Goal: Use online tool/utility: Use online tool/utility

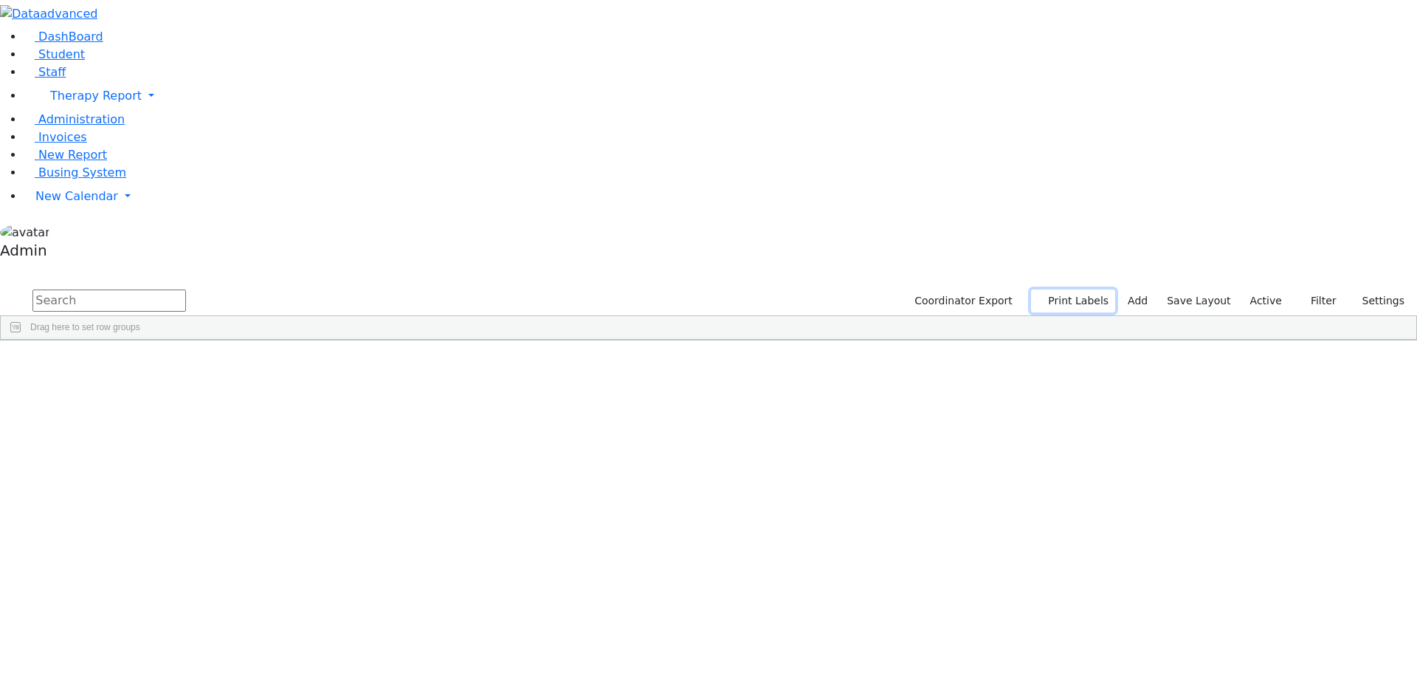
click at [1092, 289] on button "Print Labels" at bounding box center [1073, 300] width 84 height 23
checkbox input "true"
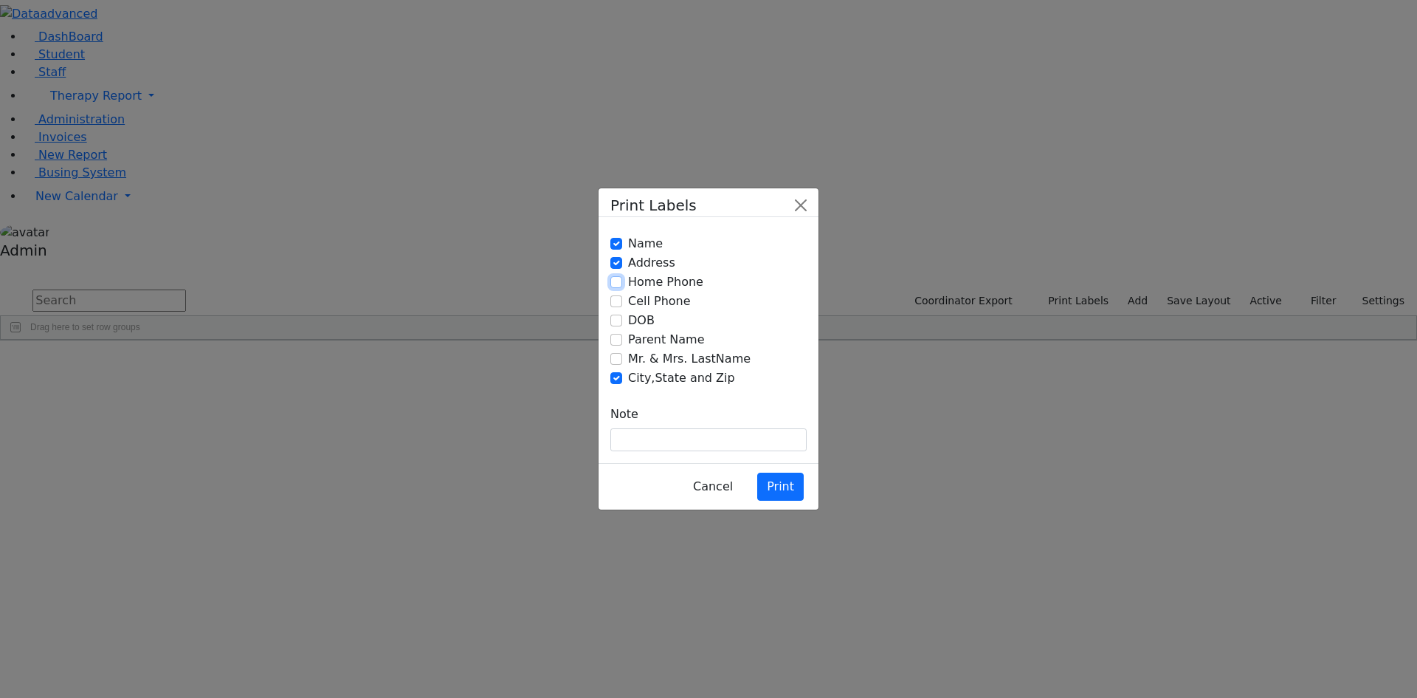
click at [614, 288] on input "Home Phone" at bounding box center [616, 282] width 12 height 12
checkbox input "true"
click at [767, 463] on div "Cancel Print" at bounding box center [709, 486] width 220 height 47
click at [770, 472] on button "Print" at bounding box center [780, 486] width 47 height 28
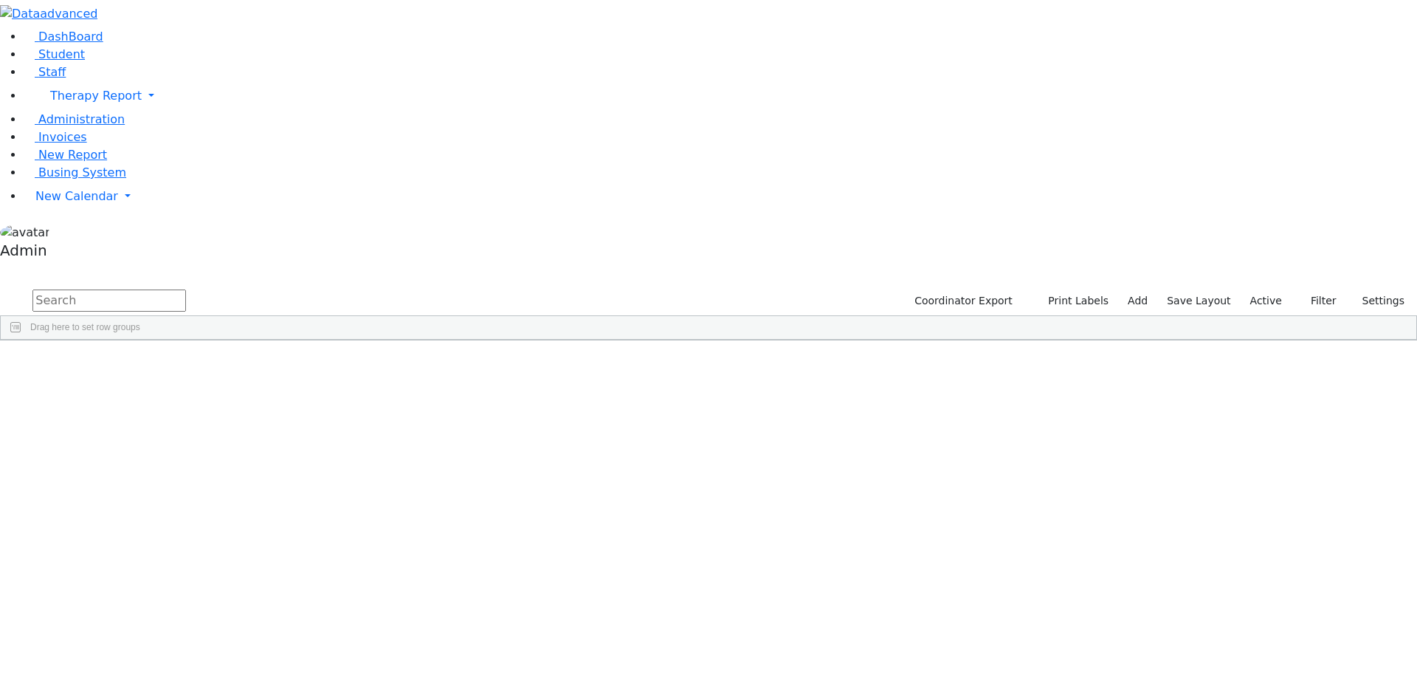
click at [816, 410] on span "[PHONE_NUMBER]" at bounding box center [776, 415] width 80 height 10
click at [1074, 289] on button "Print Labels" at bounding box center [1073, 300] width 84 height 23
checkbox input "true"
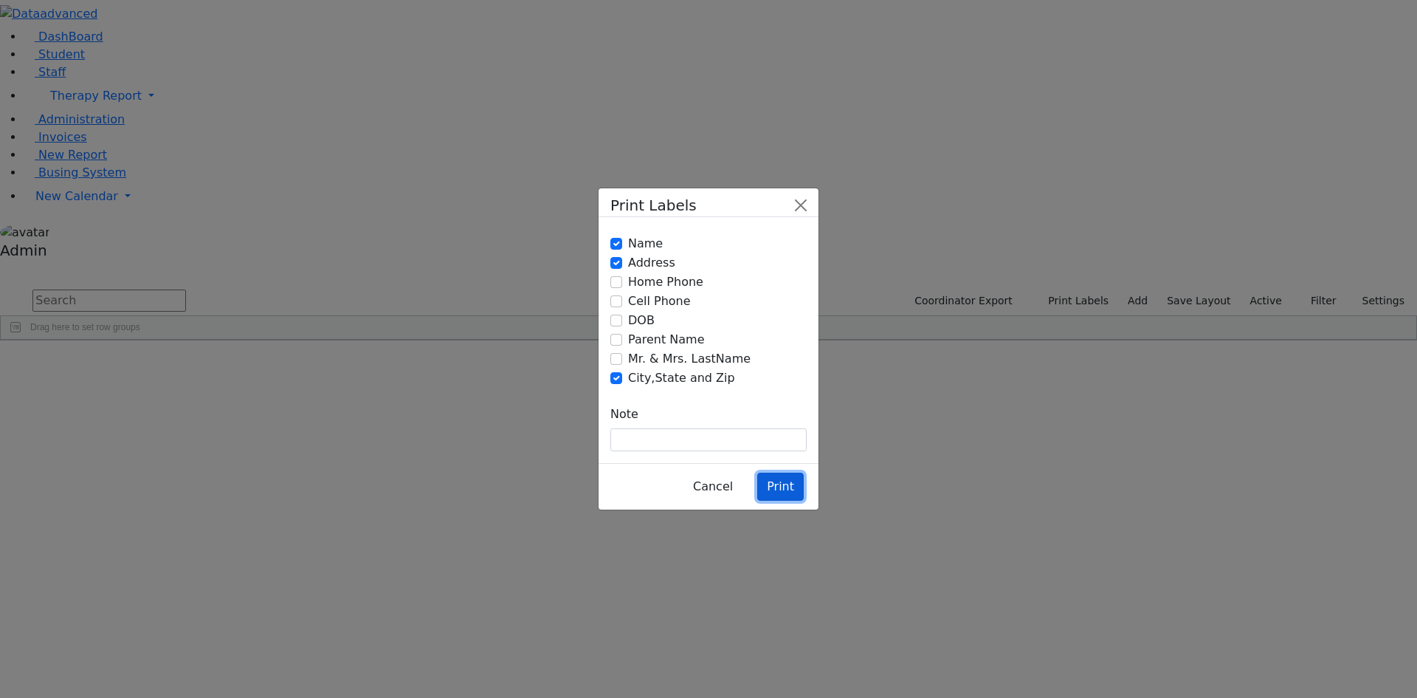
click at [788, 472] on button "Print" at bounding box center [780, 486] width 47 height 28
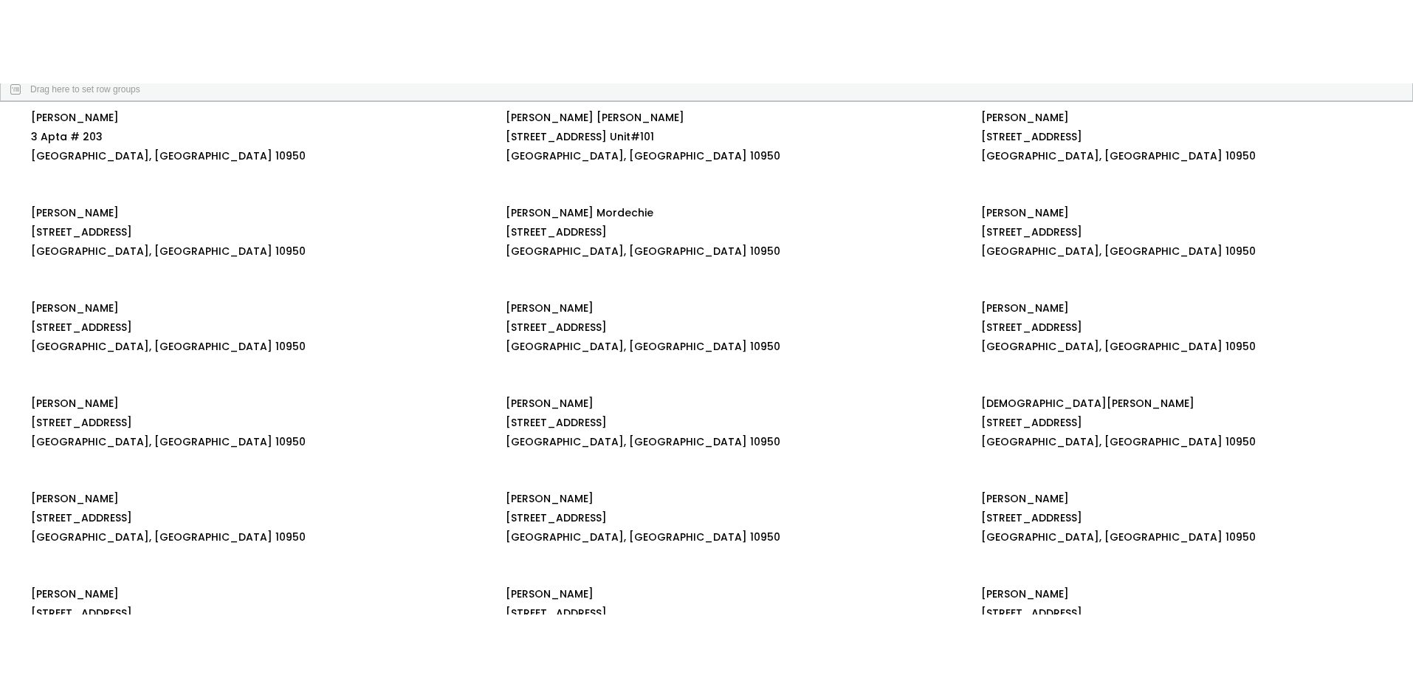
scroll to position [295, 0]
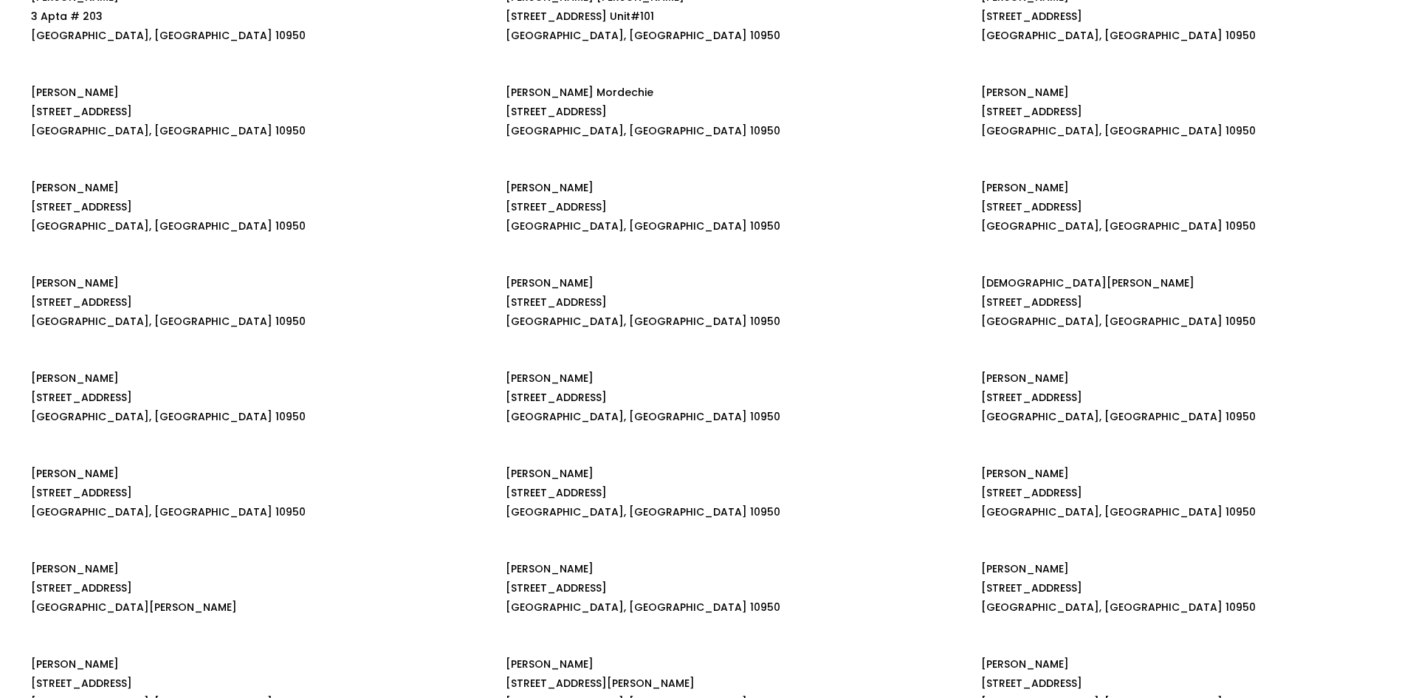
click at [1298, 100] on span "[PERSON_NAME]" at bounding box center [1200, 92] width 438 height 15
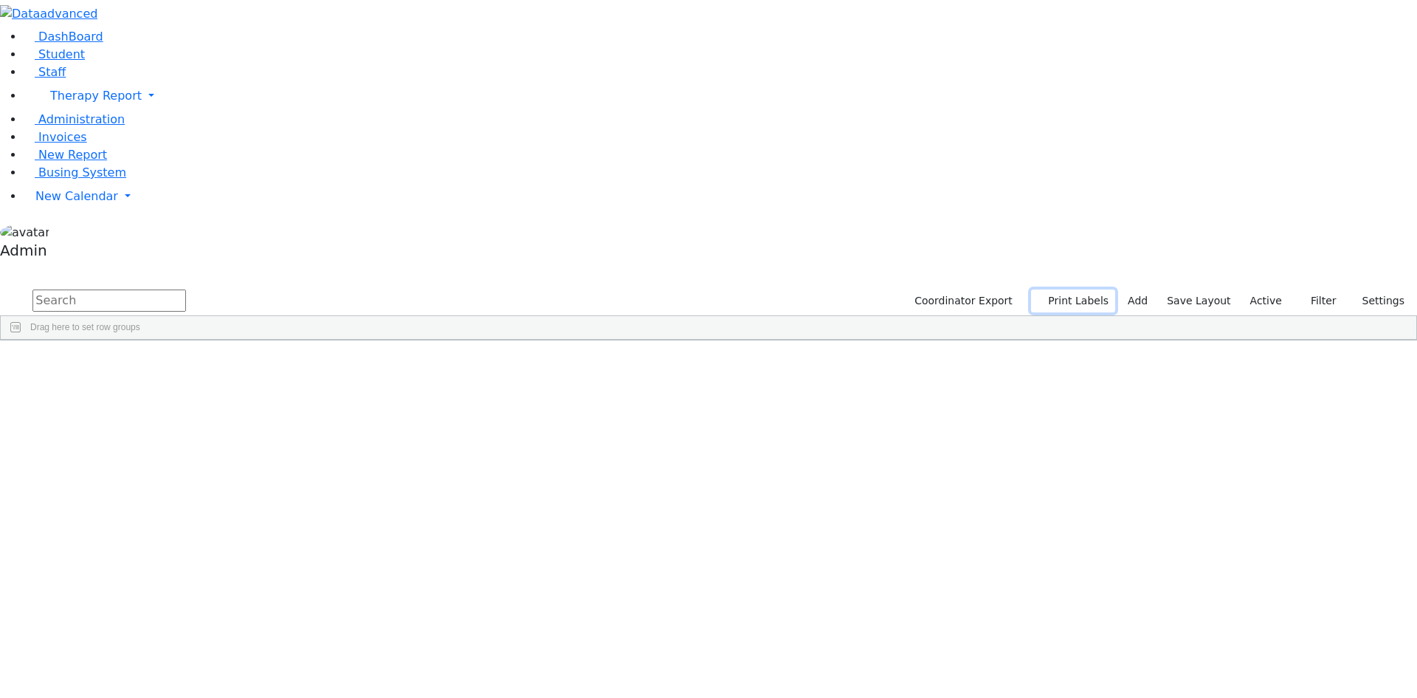
click at [1098, 289] on button "Print Labels" at bounding box center [1073, 300] width 84 height 23
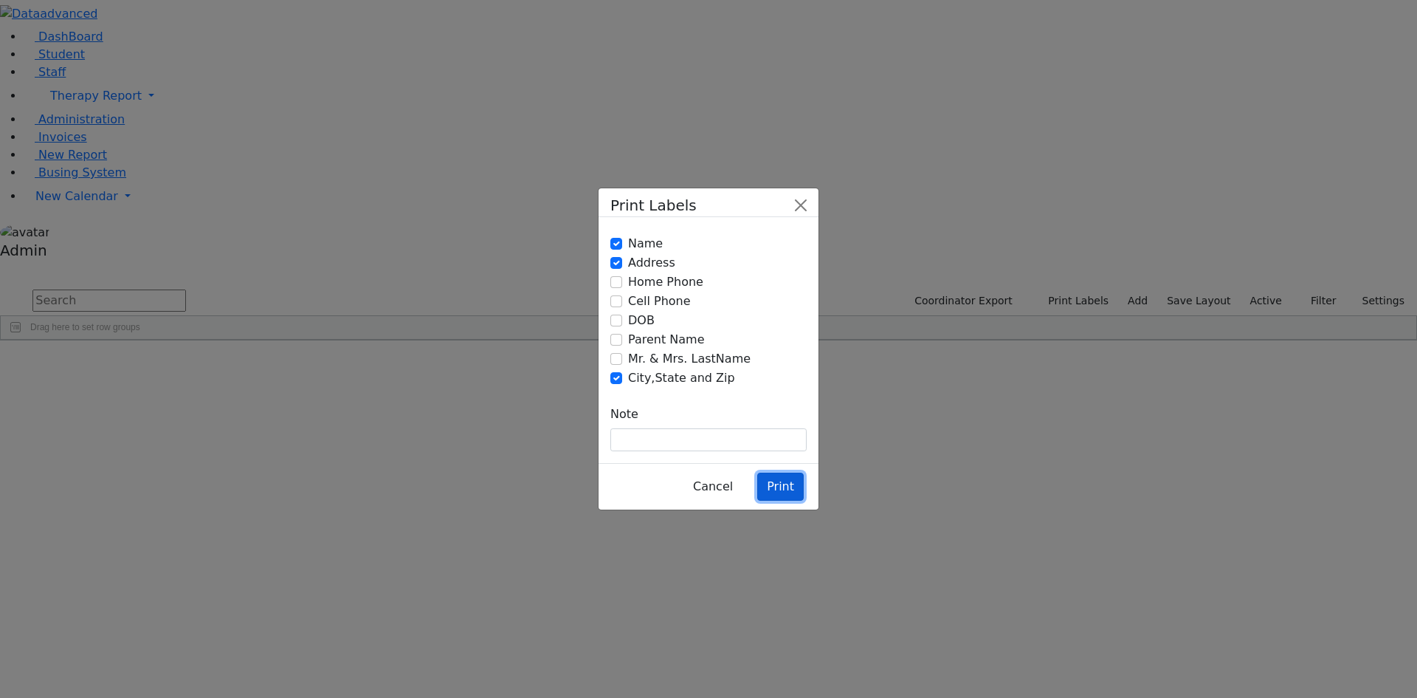
click at [784, 472] on button "Print" at bounding box center [780, 486] width 47 height 28
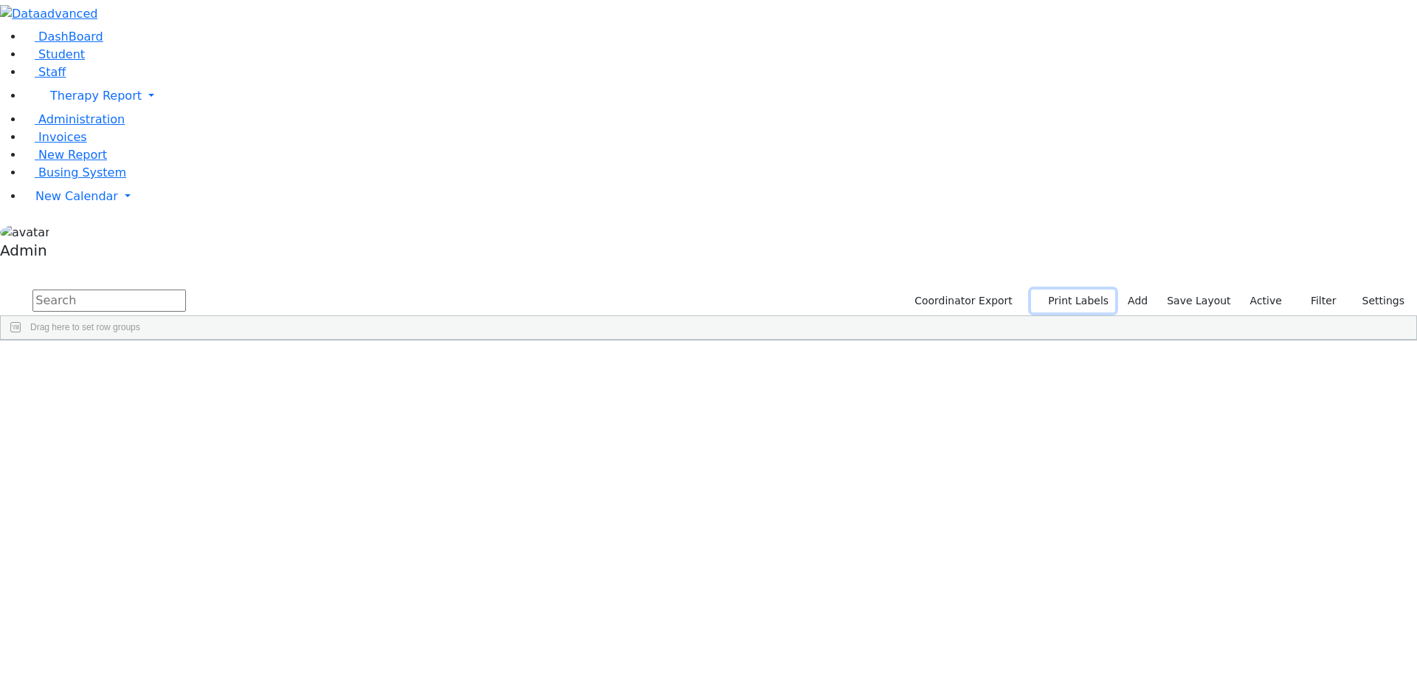
click at [1068, 289] on button "Print Labels" at bounding box center [1073, 300] width 84 height 23
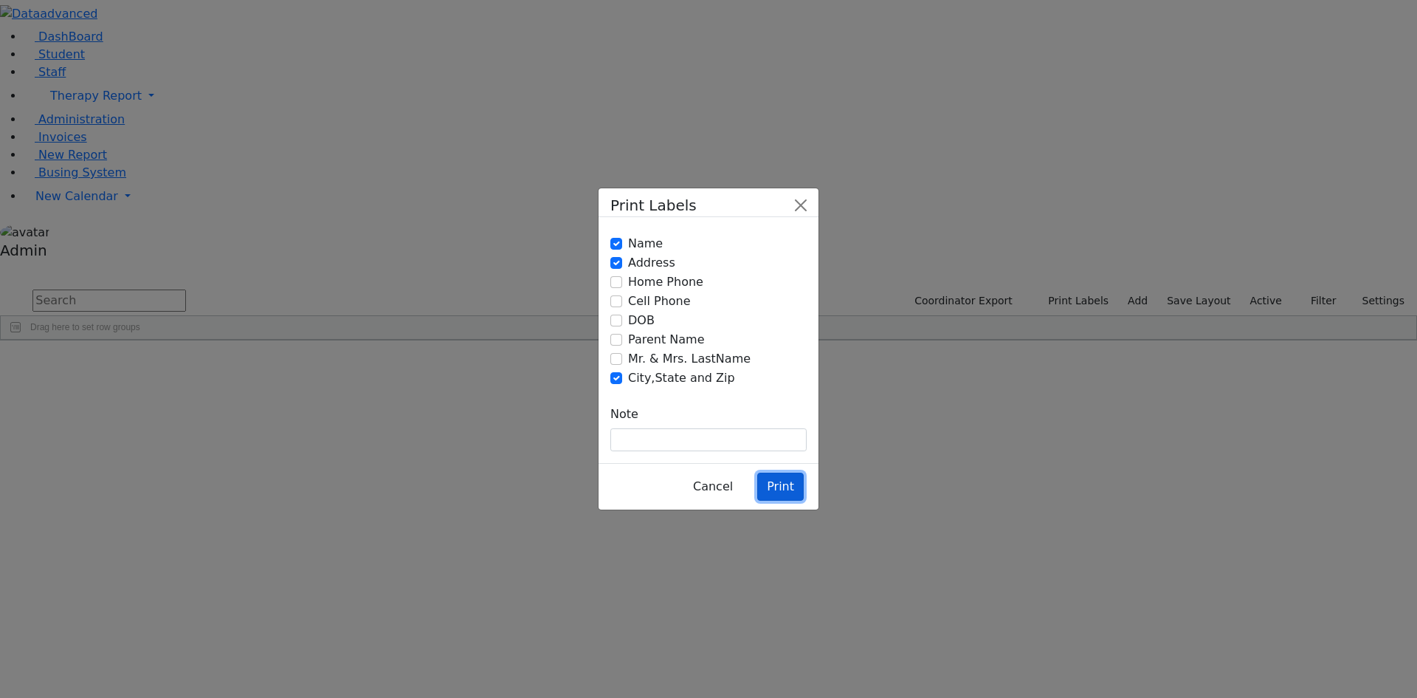
click at [777, 472] on button "Print" at bounding box center [780, 486] width 47 height 28
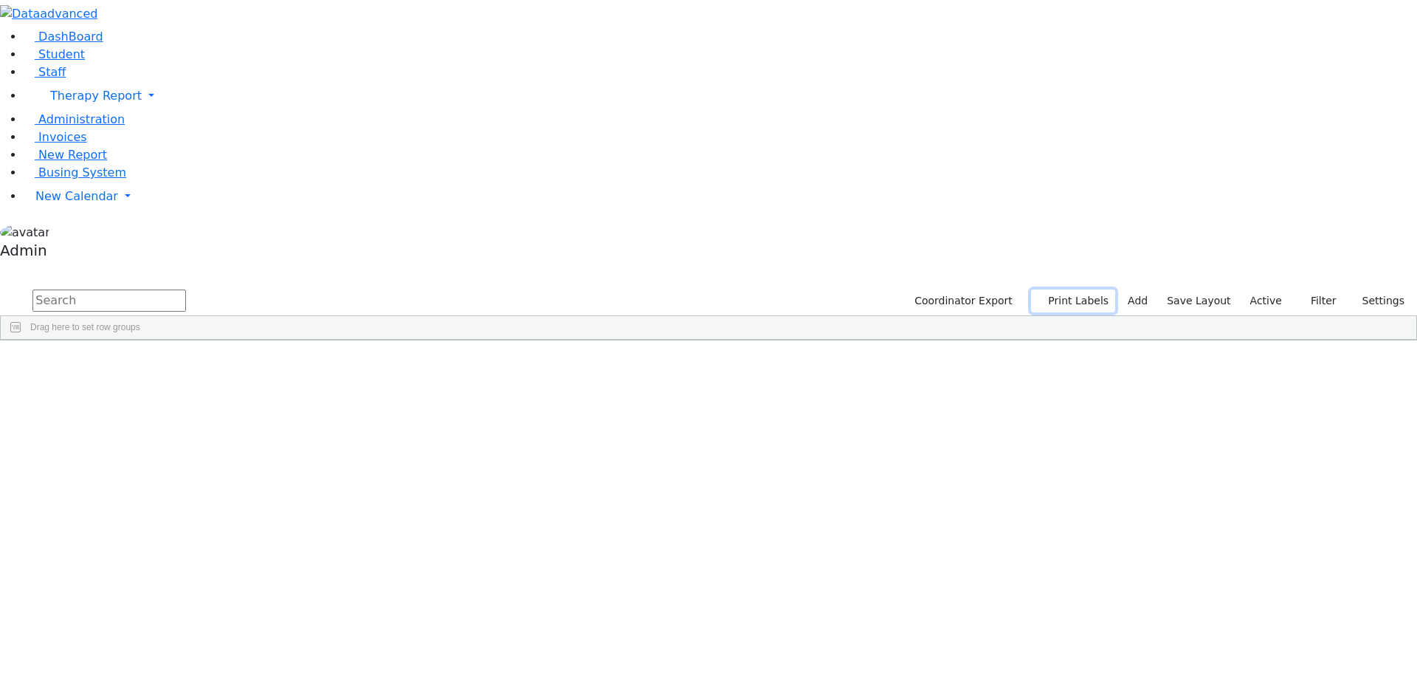
click at [1095, 289] on button "Print Labels" at bounding box center [1073, 300] width 84 height 23
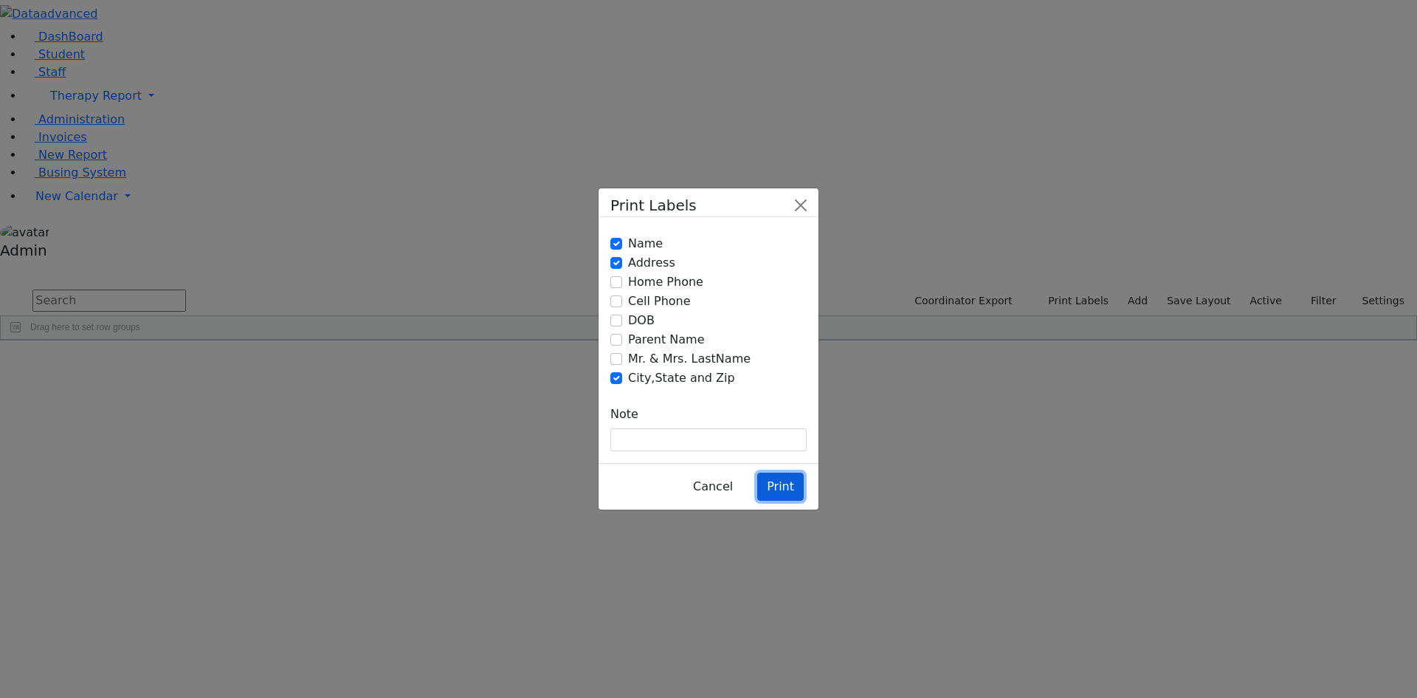
click at [768, 472] on button "Print" at bounding box center [780, 486] width 47 height 28
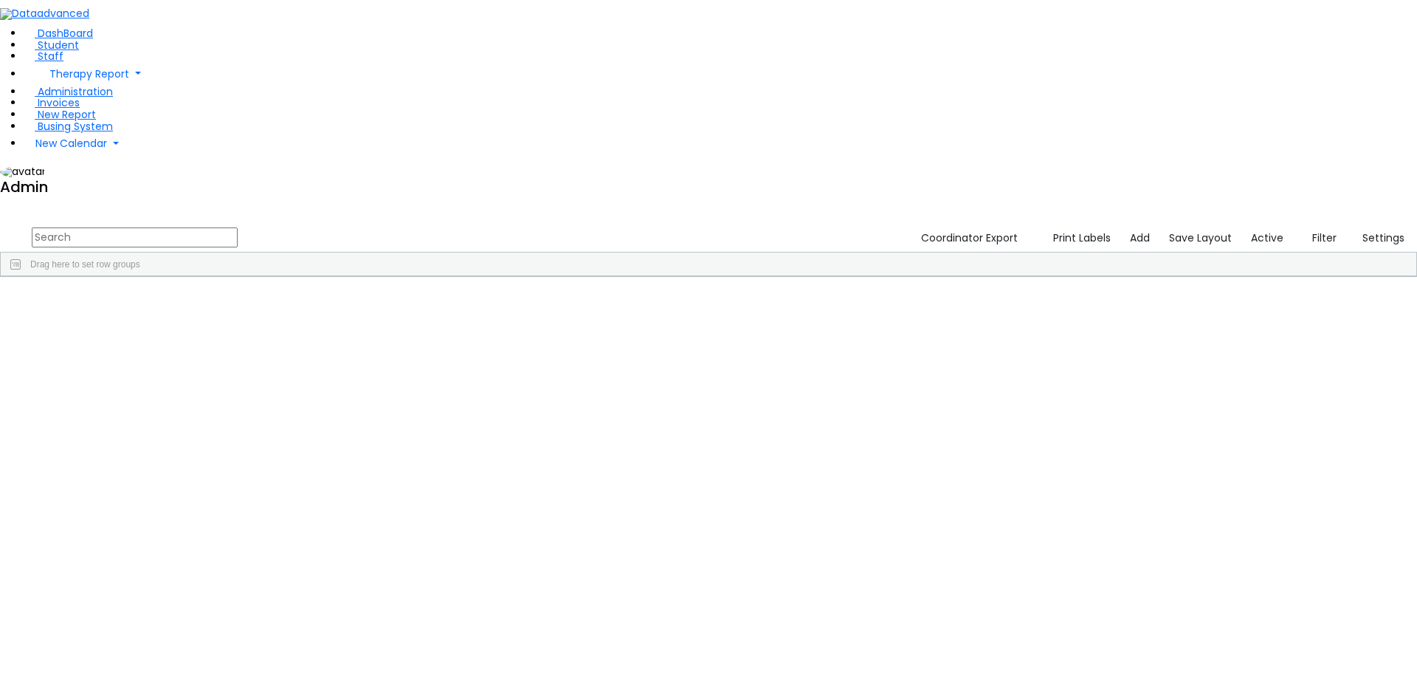
click at [238, 227] on input "text" at bounding box center [135, 237] width 206 height 20
drag, startPoint x: 266, startPoint y: 57, endPoint x: 175, endPoint y: 67, distance: 91.4
click at [175, 224] on form "abouddi" at bounding box center [119, 238] width 238 height 28
type input "abouddi"
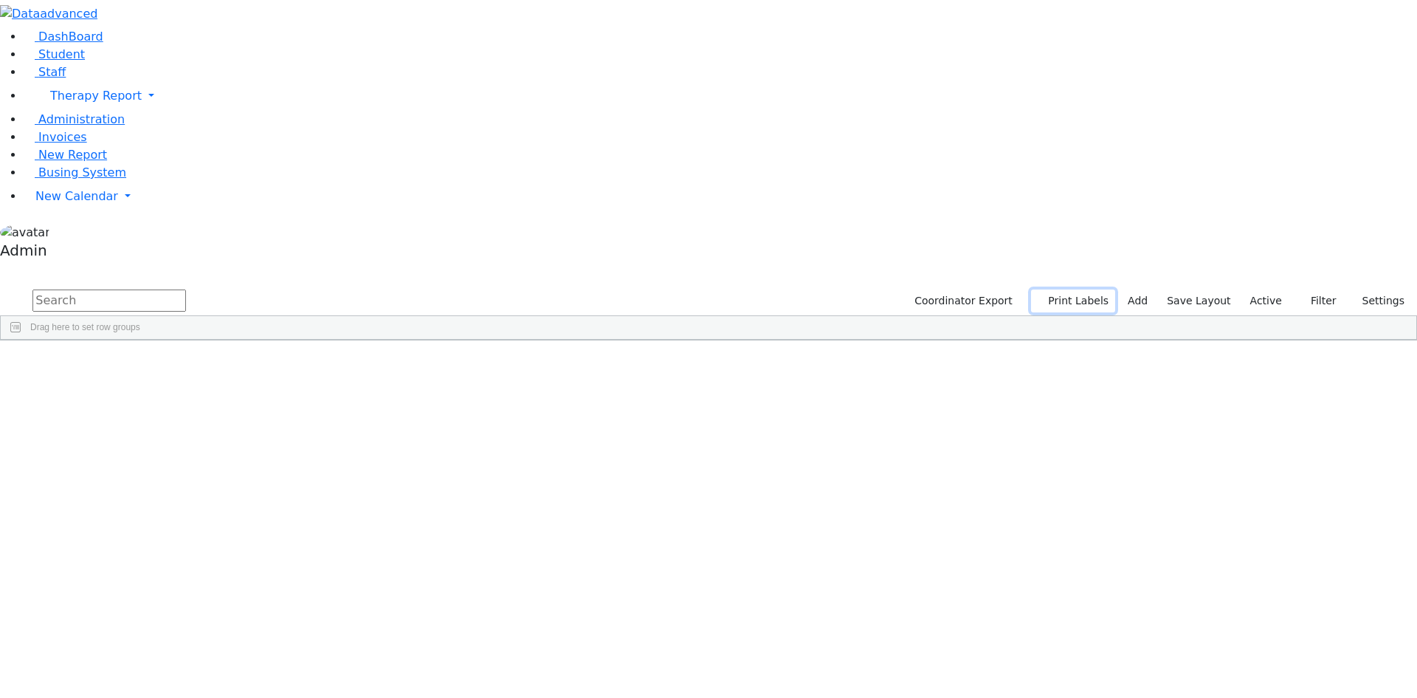
click at [1046, 297] on icon "button" at bounding box center [1042, 301] width 8 height 8
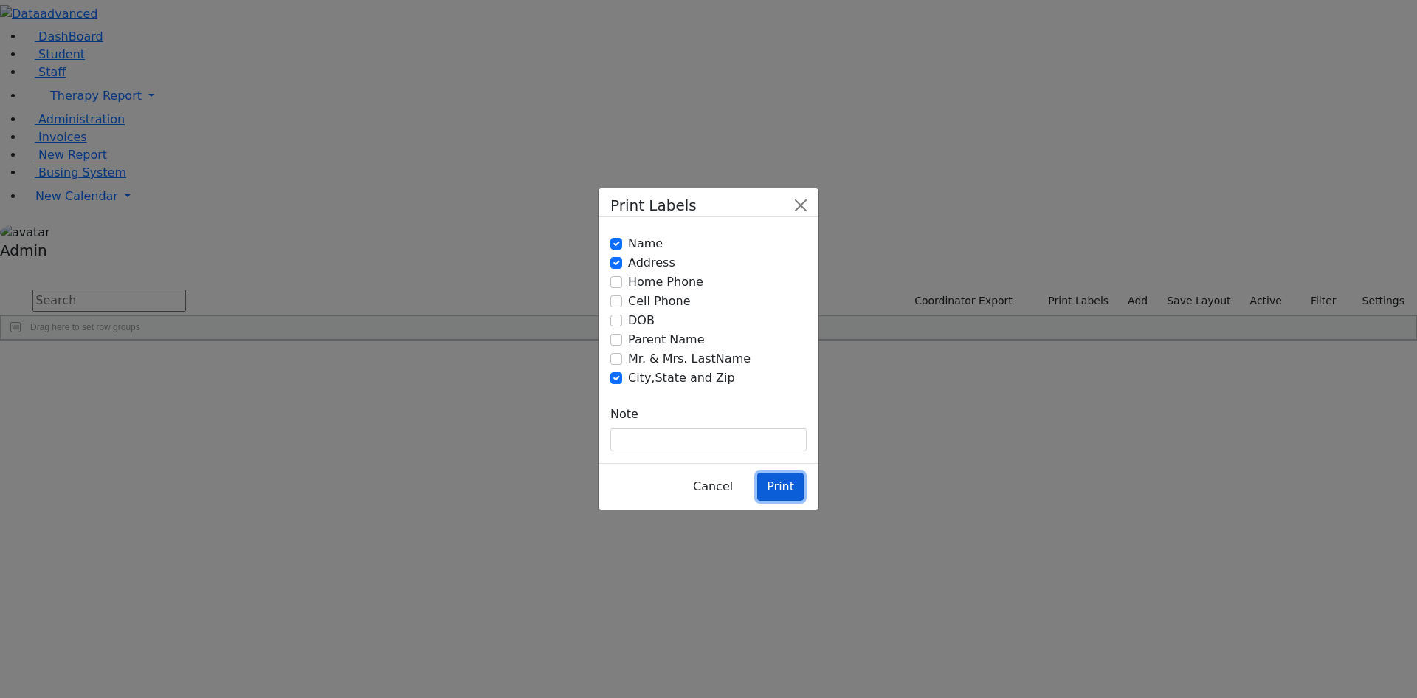
click at [771, 472] on button "Print" at bounding box center [780, 486] width 47 height 28
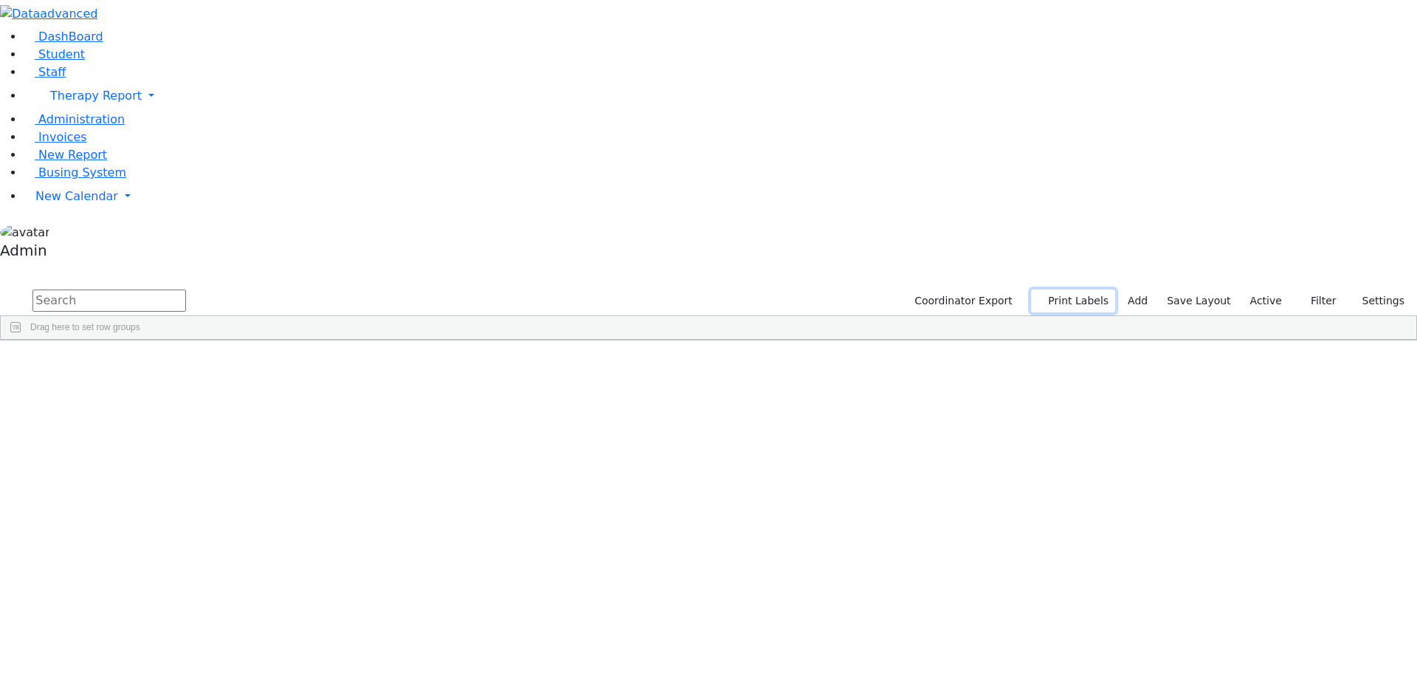
click at [1069, 289] on button "Print Labels" at bounding box center [1073, 300] width 84 height 23
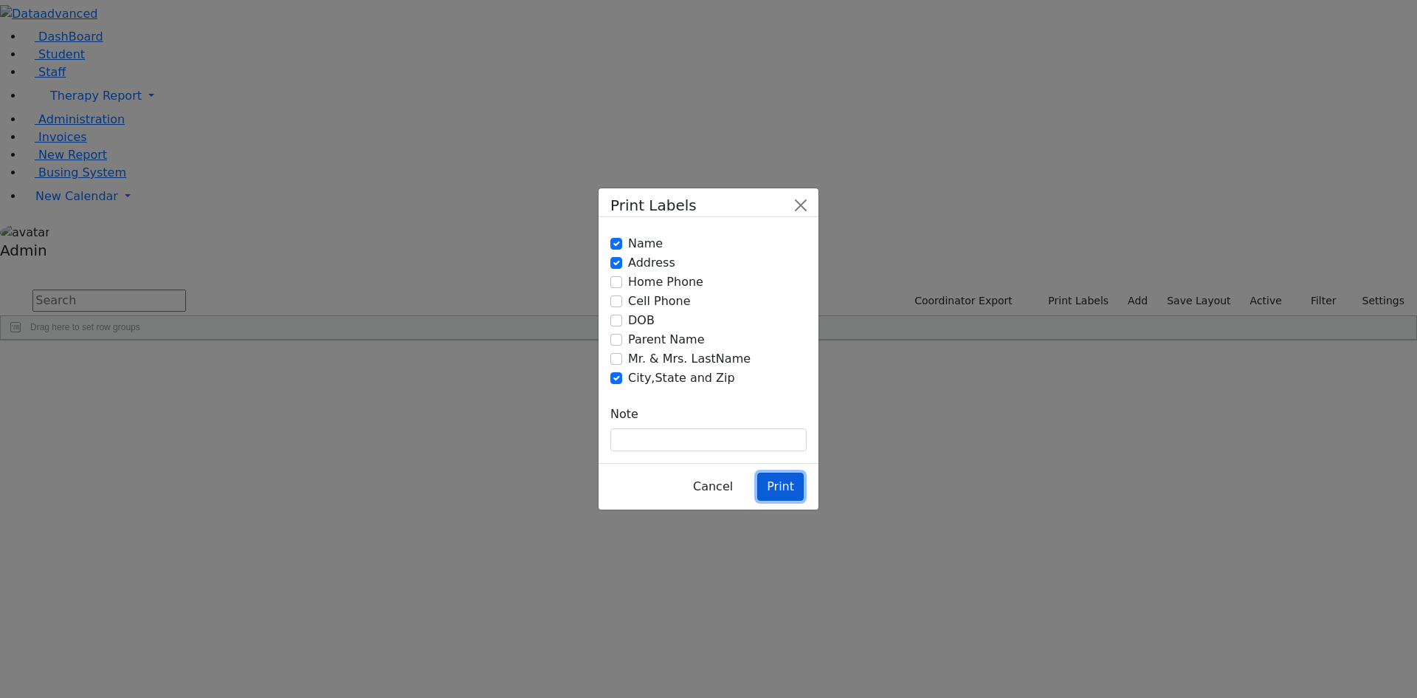
click at [774, 472] on button "Print" at bounding box center [780, 486] width 47 height 28
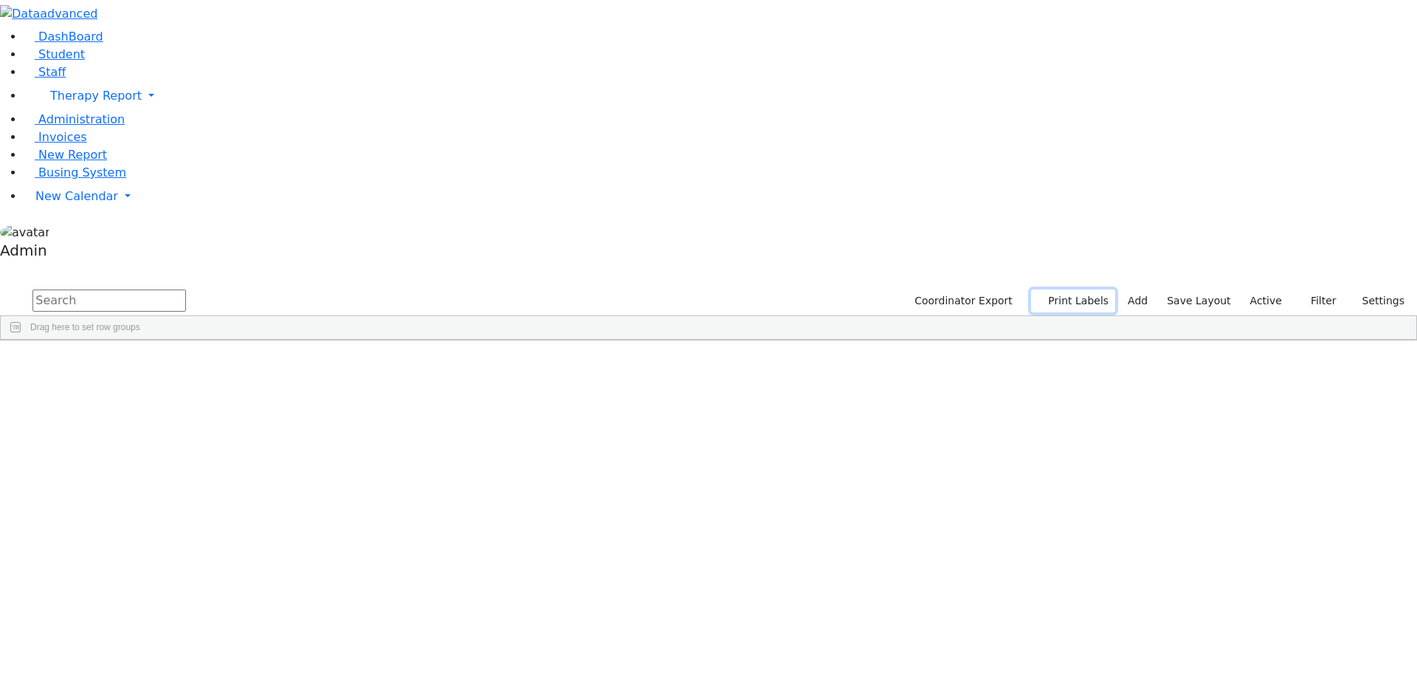
click at [1094, 289] on button "Print Labels" at bounding box center [1073, 300] width 84 height 23
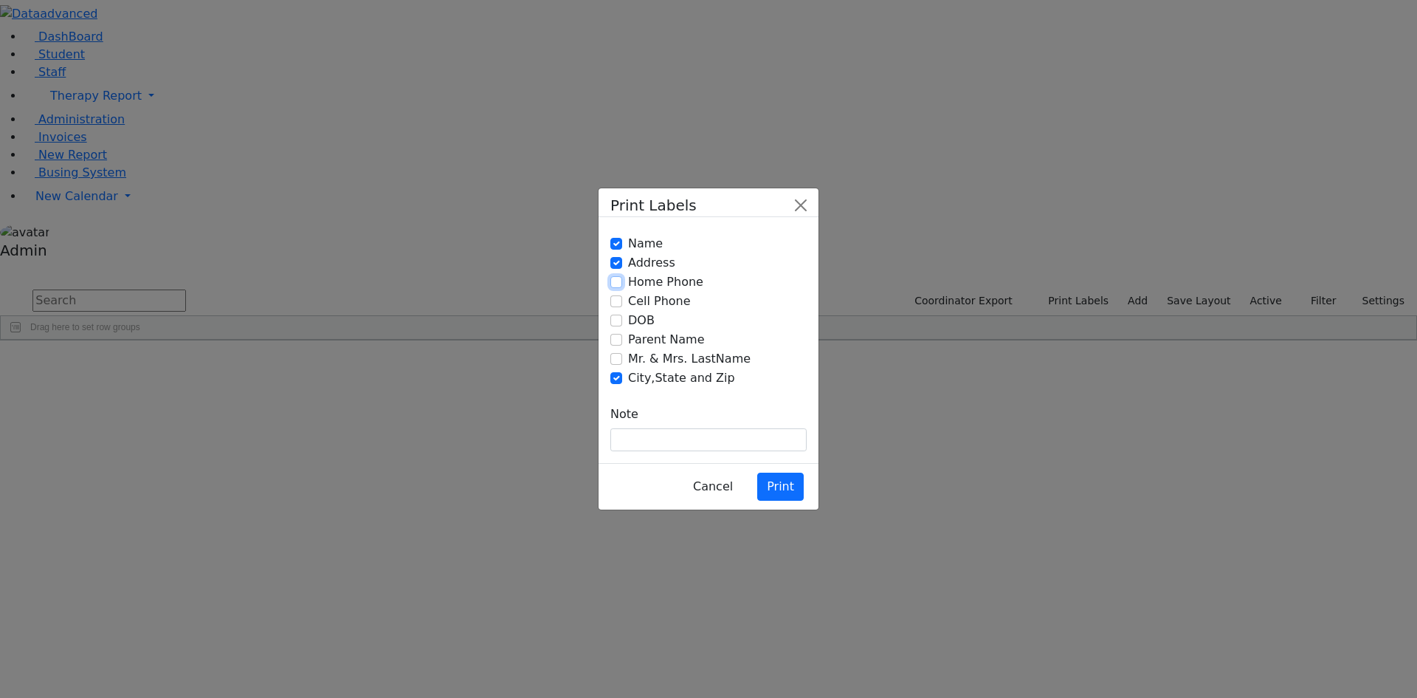
click at [613, 288] on input "Home Phone" at bounding box center [616, 282] width 12 height 12
checkbox input "true"
click at [782, 472] on button "Print" at bounding box center [780, 486] width 47 height 28
